Goal: Book appointment/travel/reservation

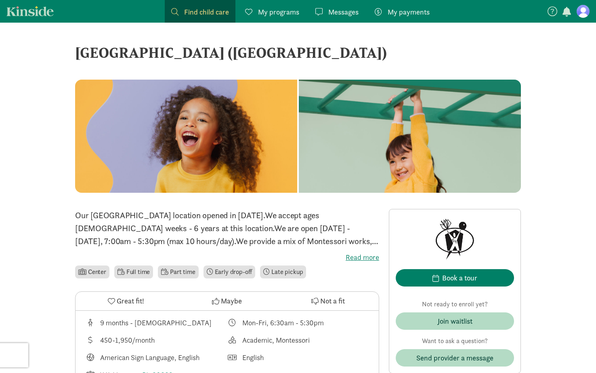
scroll to position [75, 0]
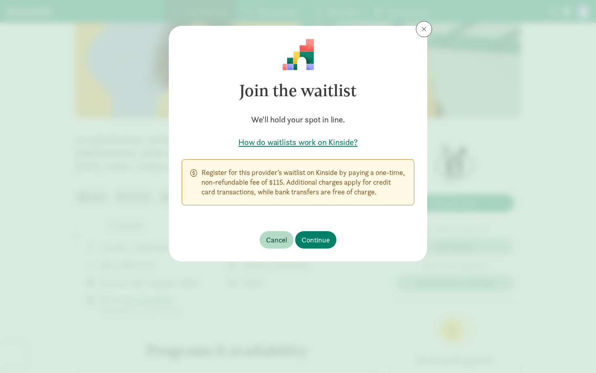
click at [282, 144] on h5 "How do waitlists work on Kinside?" at bounding box center [298, 141] width 233 height 11
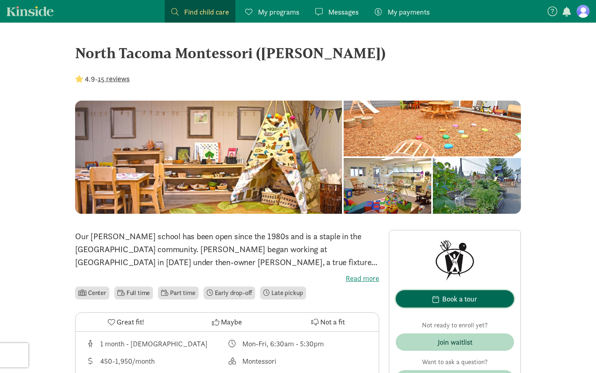
click at [459, 305] on button "Book a tour" at bounding box center [455, 298] width 118 height 17
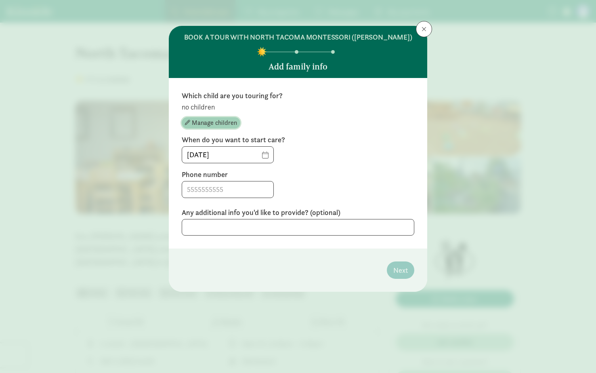
click at [213, 122] on span "Manage children" at bounding box center [214, 123] width 45 height 10
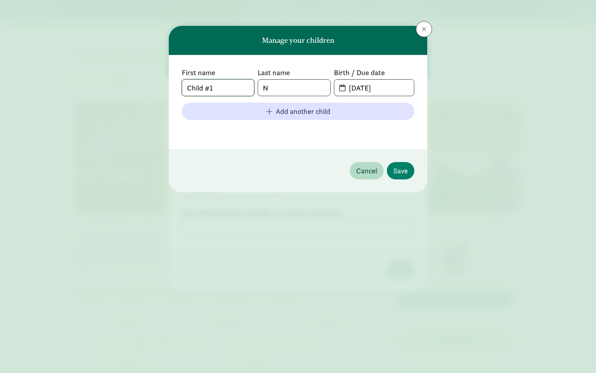
drag, startPoint x: 230, startPoint y: 89, endPoint x: 163, endPoint y: 84, distance: 67.2
click at [163, 84] on div "Manage your children First name Child #1 Last name N Birth / Due date [DATE] Ad…" at bounding box center [298, 186] width 596 height 373
type input "[PERSON_NAME]"
click at [375, 89] on input "[DATE]" at bounding box center [379, 88] width 70 height 16
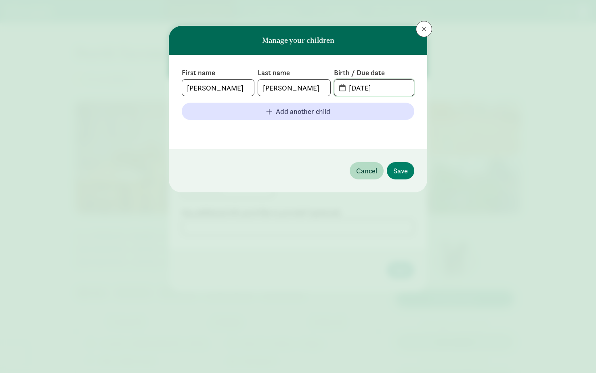
click at [357, 87] on input "[DATE]" at bounding box center [379, 88] width 70 height 16
click at [367, 88] on input "[DATE]" at bounding box center [379, 88] width 70 height 16
type input "[DATE]"
click at [403, 168] on span "Save" at bounding box center [400, 170] width 15 height 11
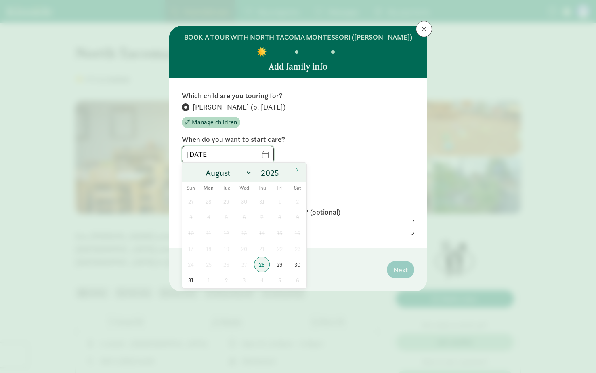
click at [262, 155] on input "[DATE]" at bounding box center [227, 154] width 91 height 16
click at [273, 170] on input "2025" at bounding box center [271, 172] width 26 height 11
click at [283, 176] on span at bounding box center [283, 176] width 6 height 6
click at [284, 169] on span at bounding box center [283, 170] width 6 height 6
type input "2026"
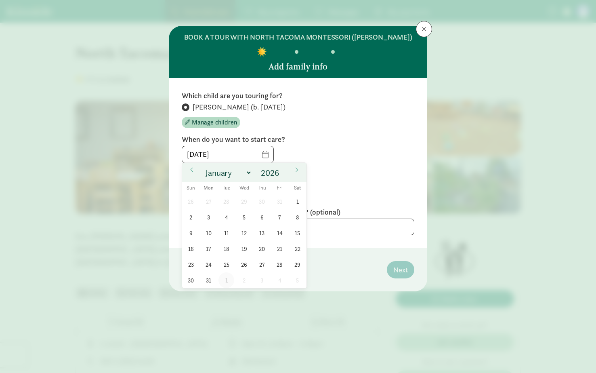
click at [227, 278] on span "1" at bounding box center [226, 280] width 16 height 16
type input "[DATE]"
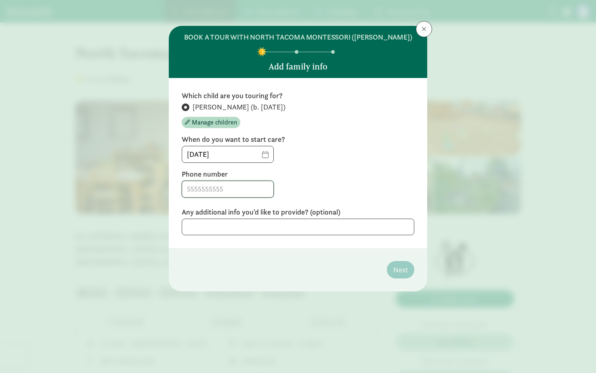
click at [202, 189] on input at bounding box center [227, 189] width 91 height 16
type input "8183005677"
click at [217, 251] on footer "Next" at bounding box center [298, 269] width 258 height 43
click at [403, 268] on span "Next" at bounding box center [400, 269] width 15 height 11
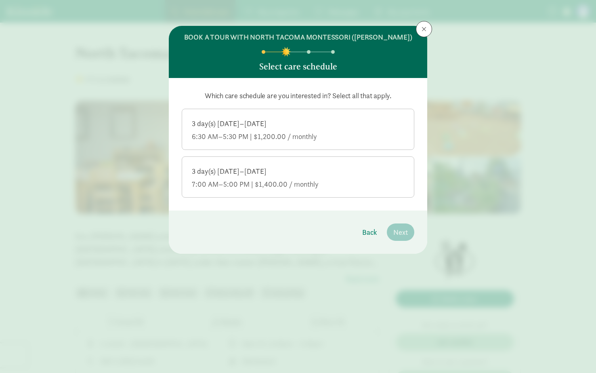
click at [248, 185] on div "7:00 AM–5:00 PM | $1,400.00 / monthly" at bounding box center [298, 184] width 212 height 10
click at [0, 0] on input "3 day(s) [DATE]–[DATE] 7:00 AM–5:00 PM | $1,400.00 / monthly" at bounding box center [0, 0] width 0 height 0
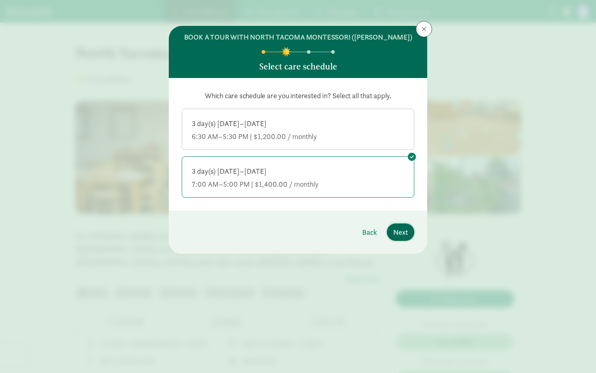
click at [403, 235] on span "Next" at bounding box center [400, 232] width 15 height 11
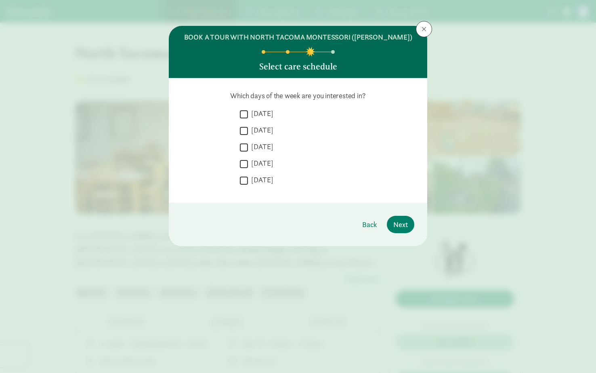
click at [243, 134] on input "[DATE]" at bounding box center [244, 130] width 8 height 11
checkbox input "true"
click at [243, 145] on input "[DATE]" at bounding box center [244, 147] width 8 height 11
checkbox input "true"
click at [247, 161] on input "[DATE]" at bounding box center [244, 163] width 8 height 11
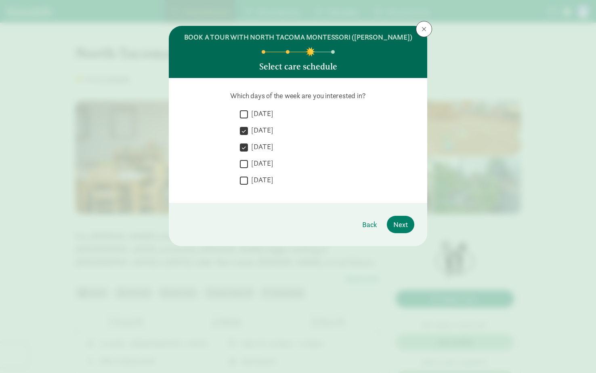
checkbox input "true"
click at [405, 225] on span "Next" at bounding box center [400, 224] width 15 height 11
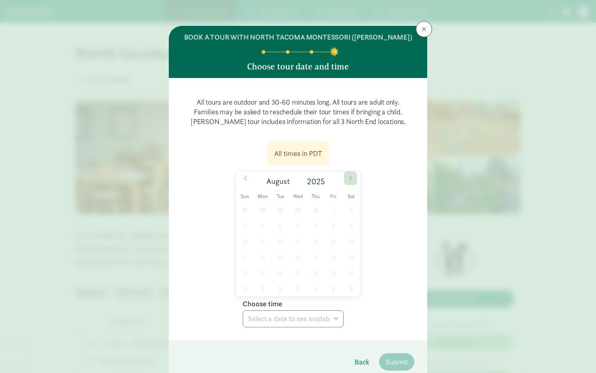
click at [352, 180] on icon at bounding box center [350, 178] width 5 height 6
click at [244, 180] on icon at bounding box center [245, 178] width 5 height 6
click at [296, 209] on span "3" at bounding box center [298, 210] width 16 height 16
click at [350, 174] on span at bounding box center [350, 178] width 13 height 14
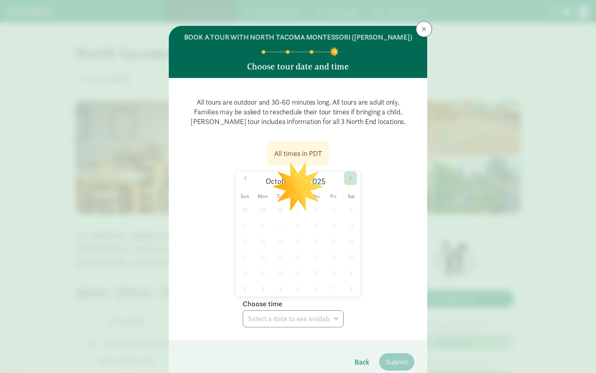
click at [350, 174] on span at bounding box center [350, 178] width 13 height 14
click at [349, 180] on icon at bounding box center [350, 178] width 5 height 6
click at [245, 178] on icon at bounding box center [245, 178] width 2 height 4
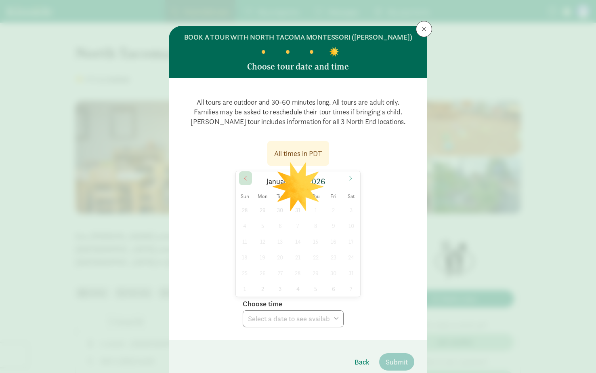
click at [245, 178] on icon at bounding box center [245, 178] width 2 height 4
click at [353, 178] on span at bounding box center [350, 178] width 13 height 14
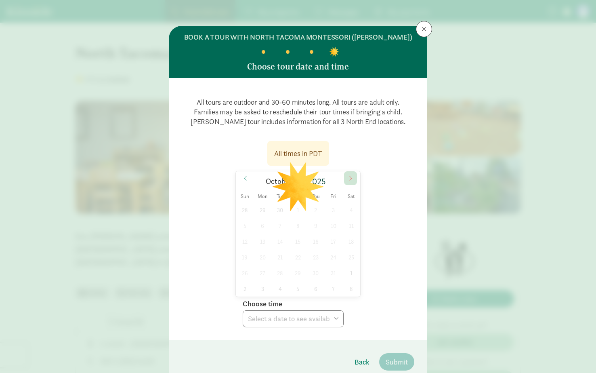
click at [353, 178] on span at bounding box center [350, 178] width 13 height 14
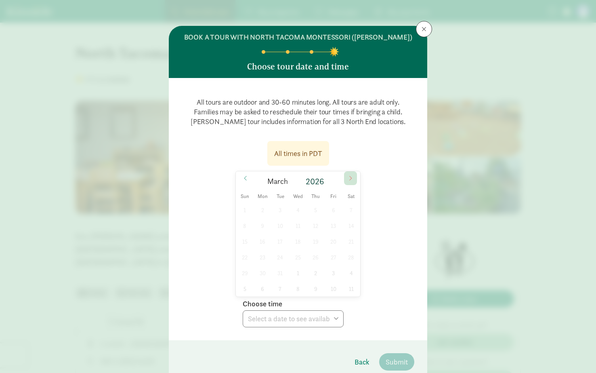
click at [353, 178] on span at bounding box center [350, 178] width 13 height 14
click at [242, 176] on span at bounding box center [245, 178] width 13 height 14
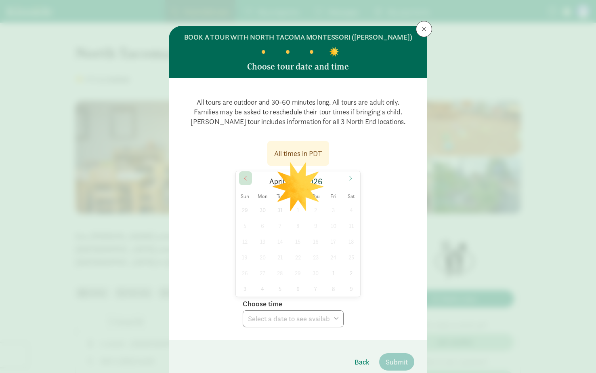
click at [242, 176] on span at bounding box center [245, 178] width 13 height 14
type input "2025"
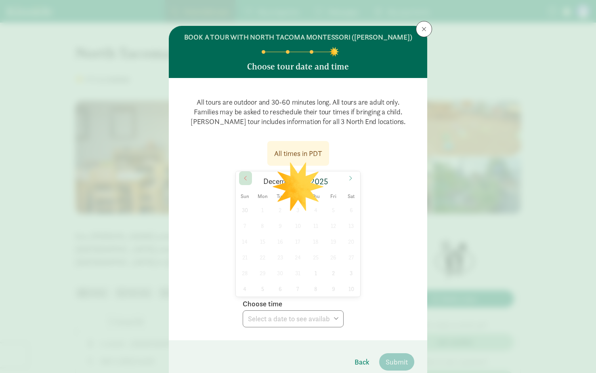
click at [242, 176] on span at bounding box center [245, 178] width 13 height 14
click at [247, 178] on icon at bounding box center [245, 178] width 5 height 6
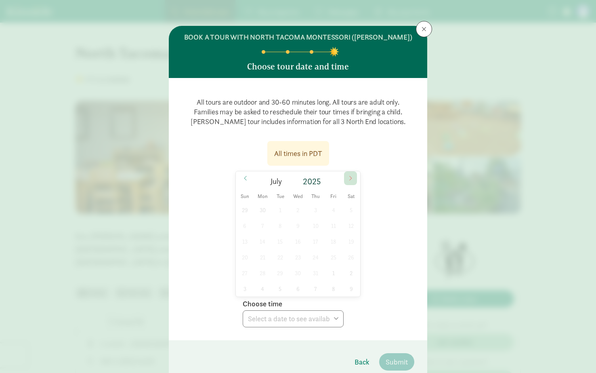
click at [352, 179] on icon at bounding box center [350, 178] width 5 height 6
select select "[DATE]T10:00:00.000-07:00"
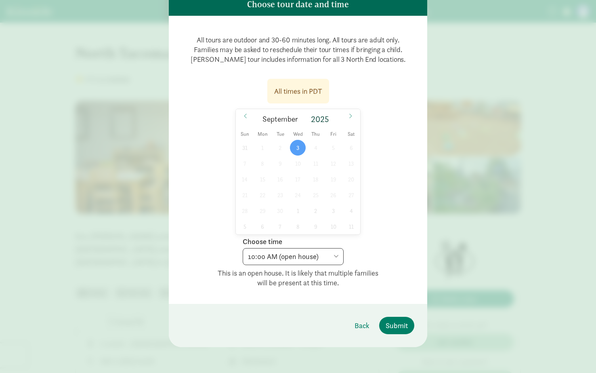
scroll to position [62, 0]
click at [404, 322] on span "Submit" at bounding box center [397, 325] width 22 height 11
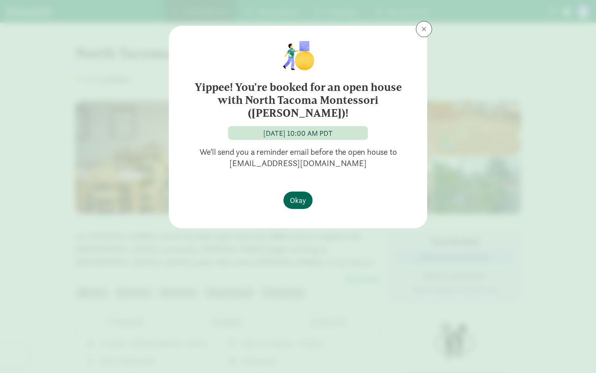
scroll to position [0, 0]
